Goal: Task Accomplishment & Management: Manage account settings

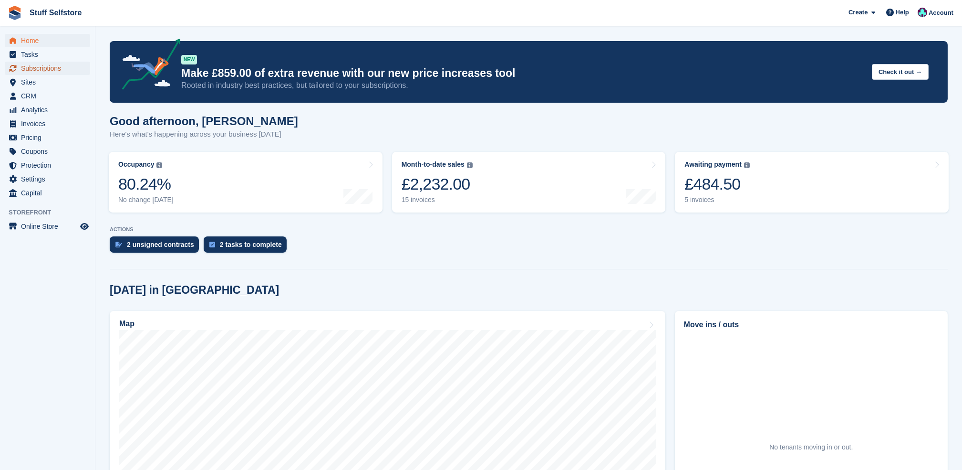
drag, startPoint x: 0, startPoint y: 0, endPoint x: 59, endPoint y: 65, distance: 87.5
click at [59, 65] on span "Subscriptions" at bounding box center [49, 68] width 57 height 13
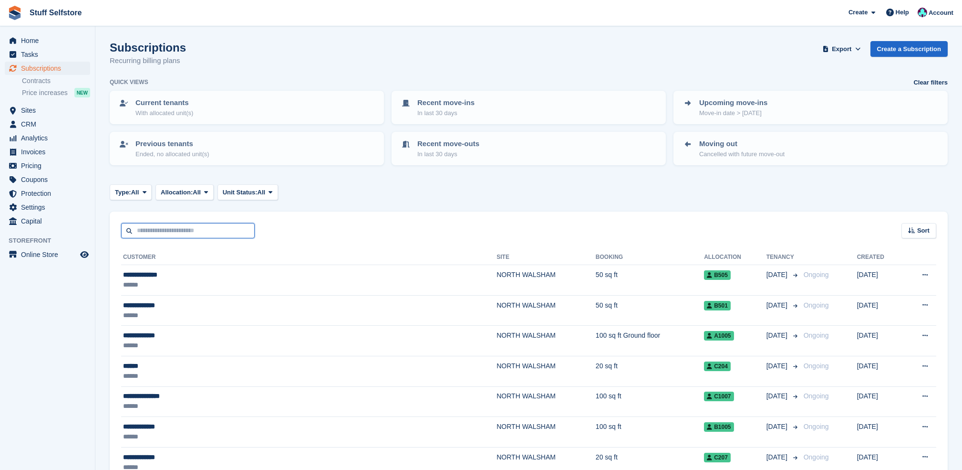
click at [225, 223] on input "text" at bounding box center [188, 231] width 134 height 16
type input "*********"
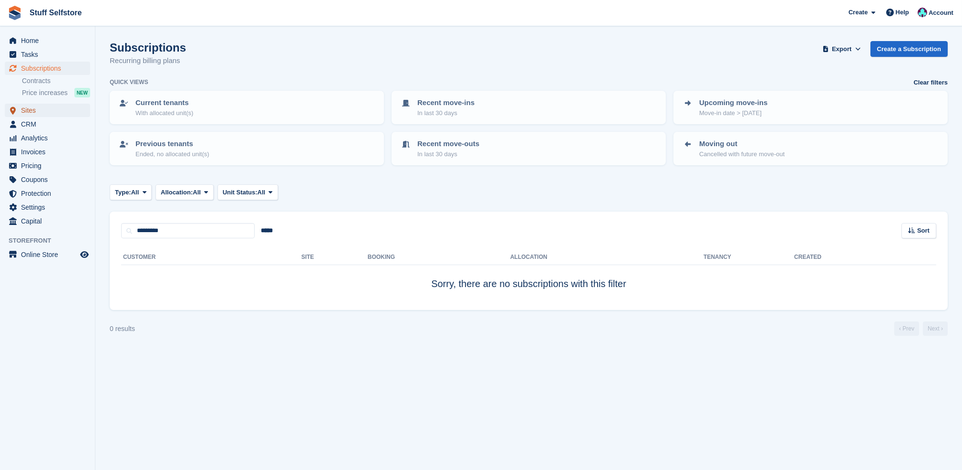
click at [64, 112] on span "Sites" at bounding box center [49, 110] width 57 height 13
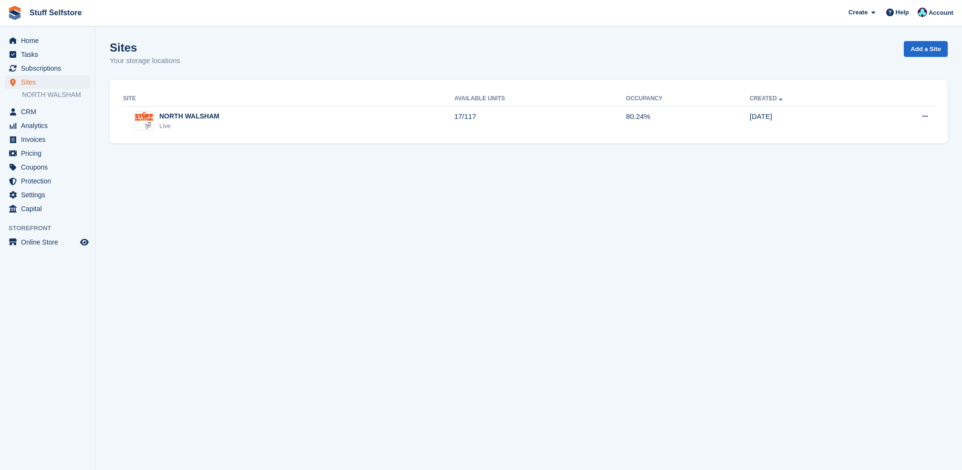
click at [320, 104] on th "Site" at bounding box center [287, 98] width 333 height 15
click at [344, 140] on section "Sites Your storage locations Add a Site Site Available Units Occupancy Created …" at bounding box center [528, 235] width 867 height 470
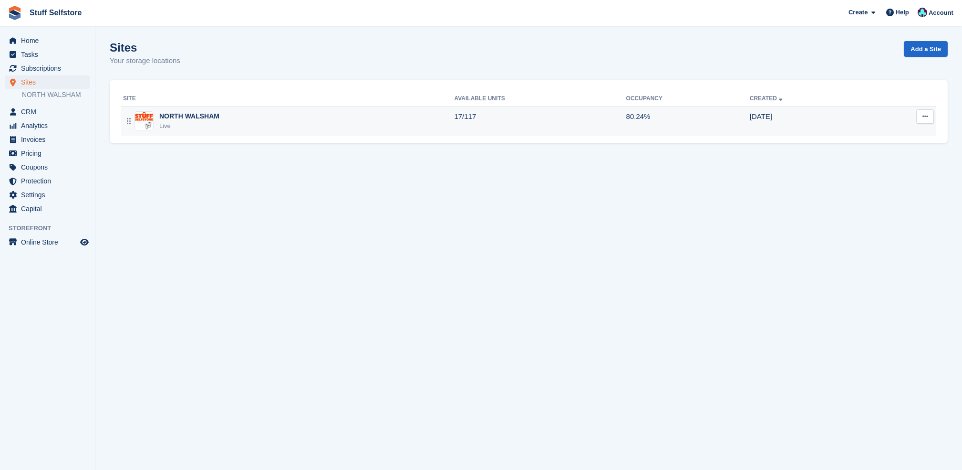
click at [345, 124] on div "NORTH WALSHAM Live" at bounding box center [288, 121] width 331 height 20
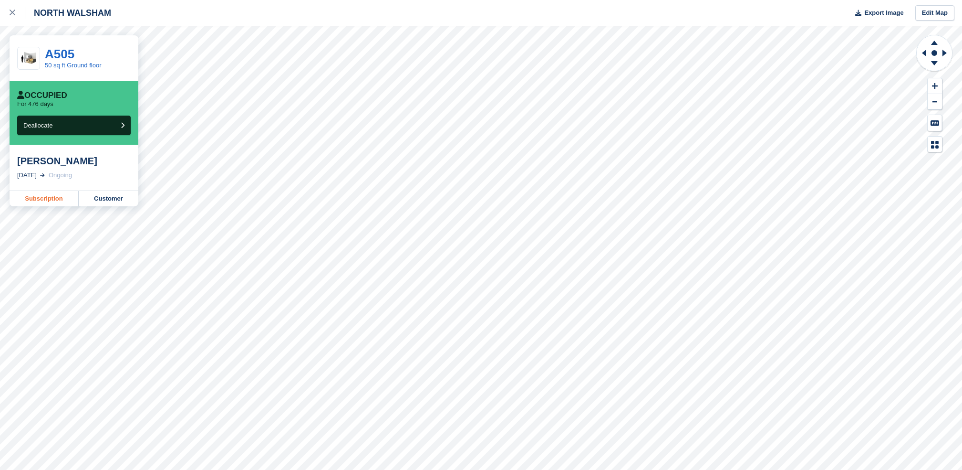
click at [59, 198] on link "Subscription" at bounding box center [44, 198] width 69 height 15
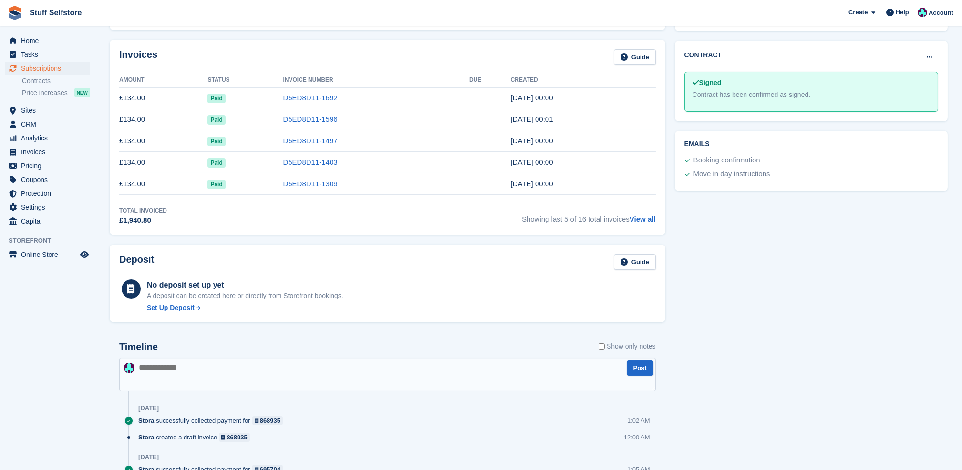
scroll to position [318, 0]
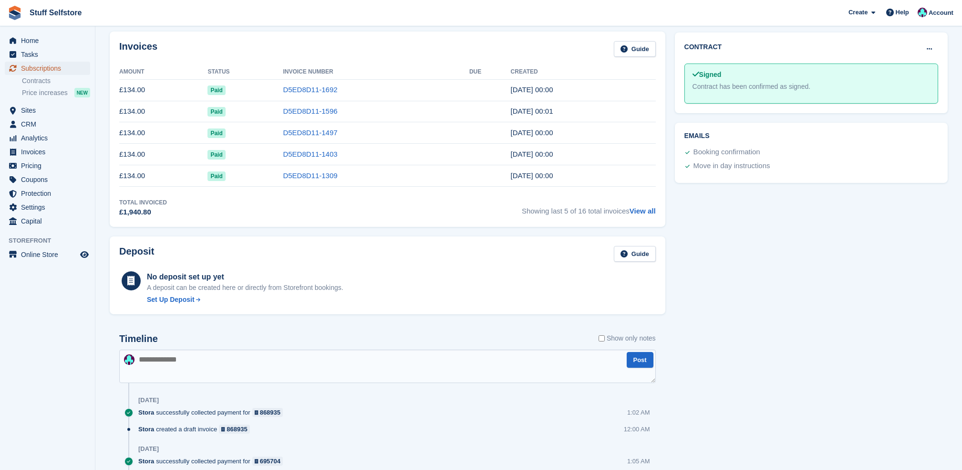
click at [49, 66] on span "Subscriptions" at bounding box center [49, 68] width 57 height 13
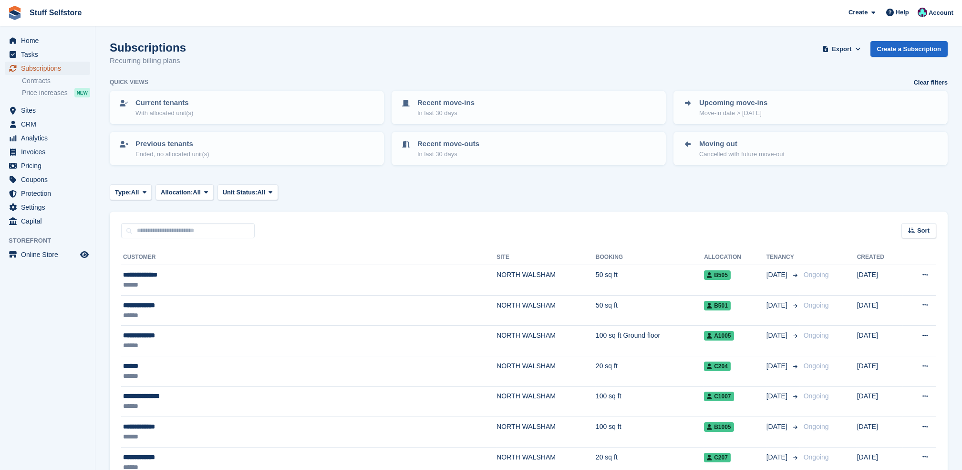
click at [60, 62] on span "Subscriptions" at bounding box center [49, 68] width 57 height 13
